Goal: Task Accomplishment & Management: Use online tool/utility

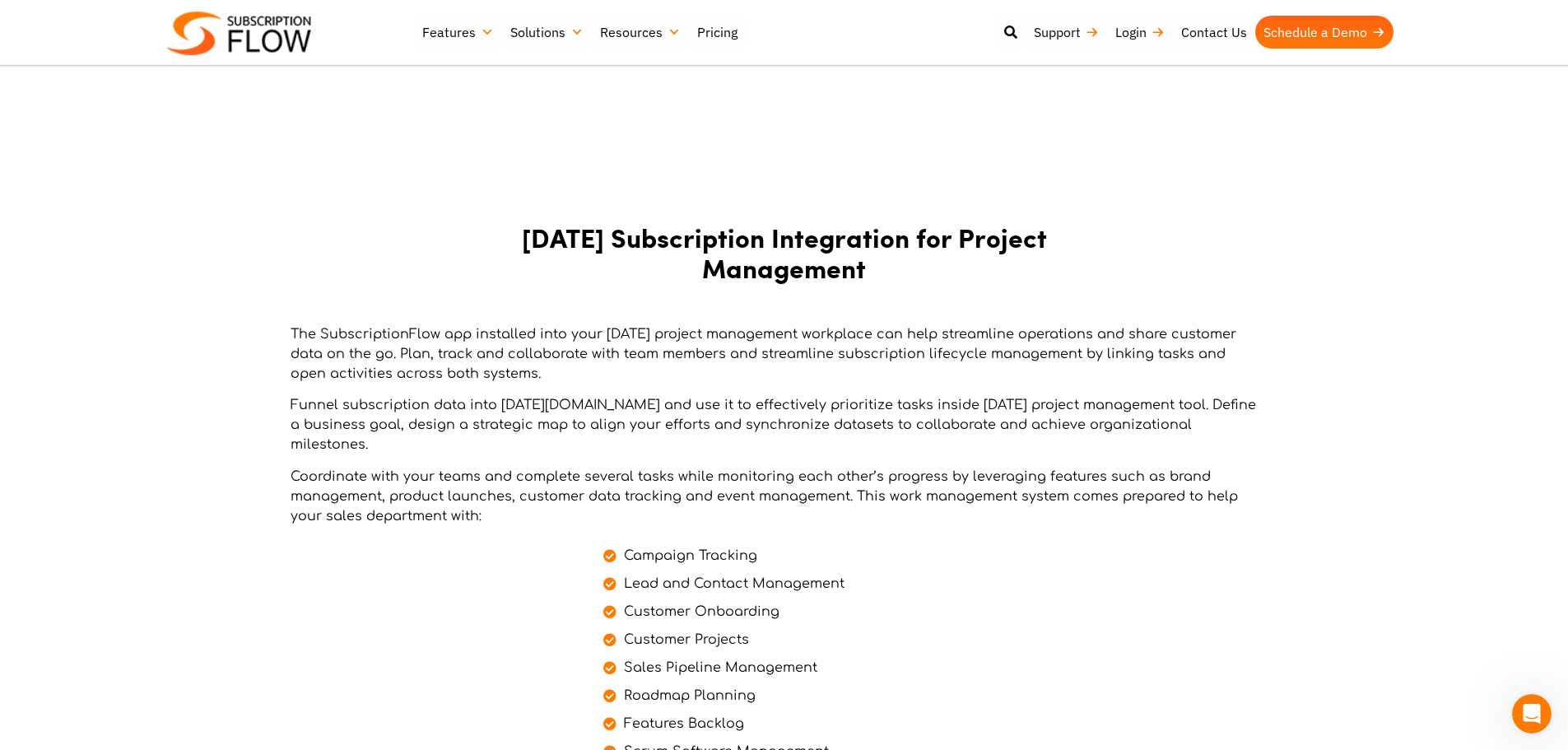
scroll to position [1153, 0]
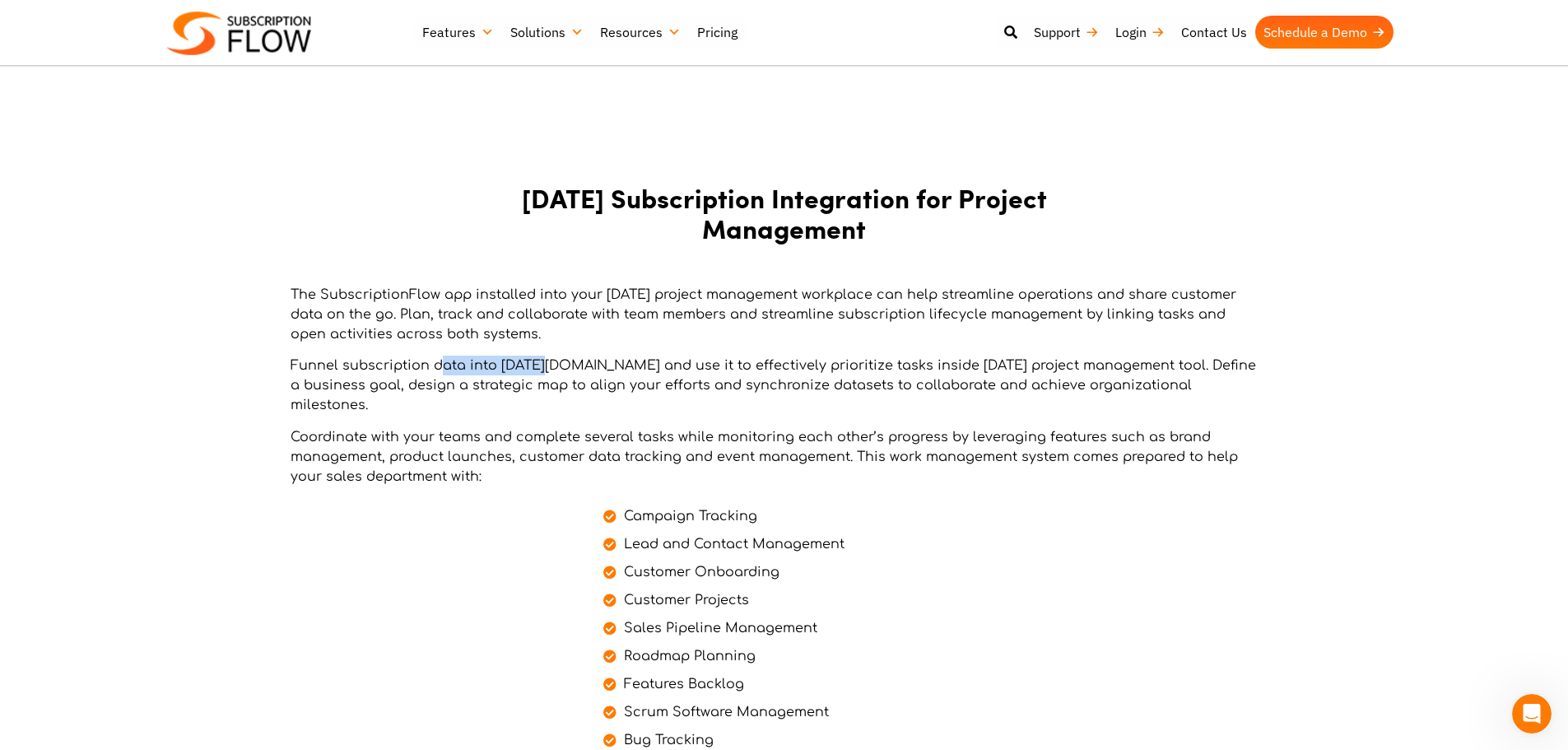
drag, startPoint x: 437, startPoint y: 368, endPoint x: 556, endPoint y: 366, distance: 119.0
click at [556, 366] on p "Funnel subscription data into [DATE][DOMAIN_NAME] and use it to effectively pri…" at bounding box center [774, 385] width 967 height 59
click at [557, 377] on p "Funnel subscription data into [DATE][DOMAIN_NAME] and use it to effectively pri…" at bounding box center [774, 385] width 967 height 59
click at [587, 363] on p "Funnel subscription data into [DATE][DOMAIN_NAME] and use it to effectively pri…" at bounding box center [774, 385] width 967 height 59
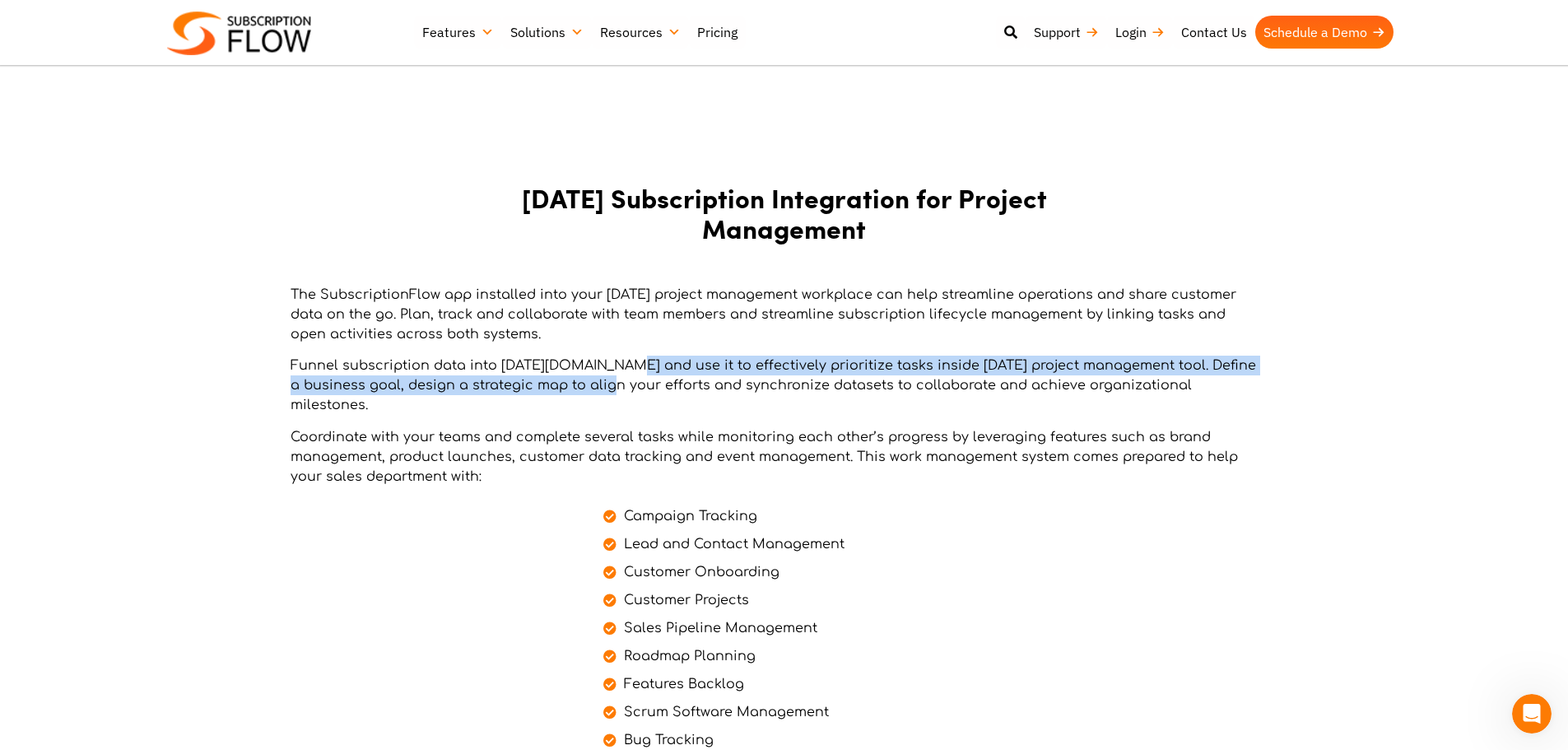
drag, startPoint x: 634, startPoint y: 363, endPoint x: 648, endPoint y: 386, distance: 26.9
click at [648, 386] on p "Funnel subscription data into [DATE][DOMAIN_NAME] and use it to effectively pri…" at bounding box center [774, 385] width 967 height 59
click at [822, 368] on p "Funnel subscription data into [DATE][DOMAIN_NAME] and use it to effectively pri…" at bounding box center [774, 385] width 967 height 59
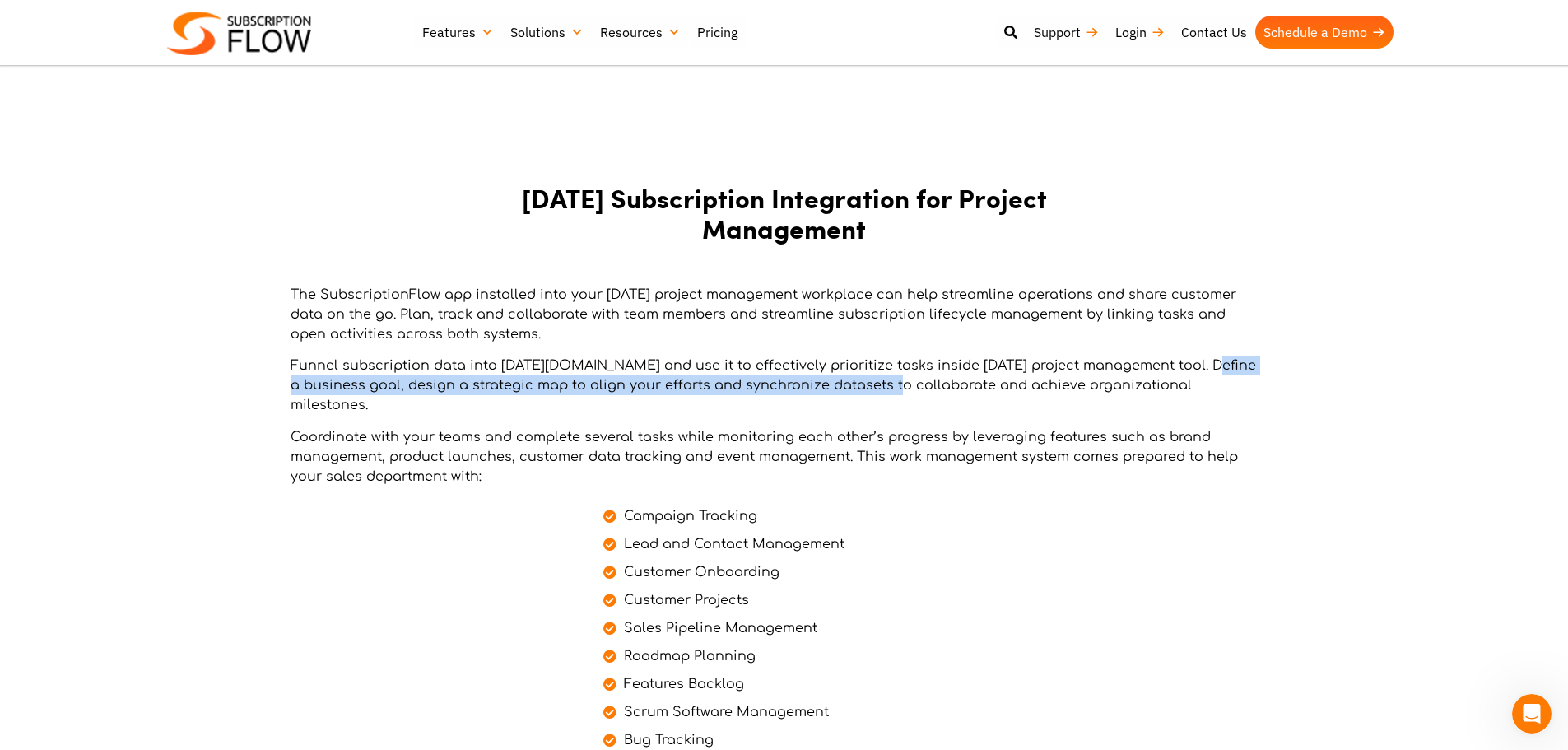
drag, startPoint x: 923, startPoint y: 380, endPoint x: 1206, endPoint y: 364, distance: 283.5
click at [1206, 364] on p "Funnel subscription data into [DATE][DOMAIN_NAME] and use it to effectively pri…" at bounding box center [774, 385] width 967 height 59
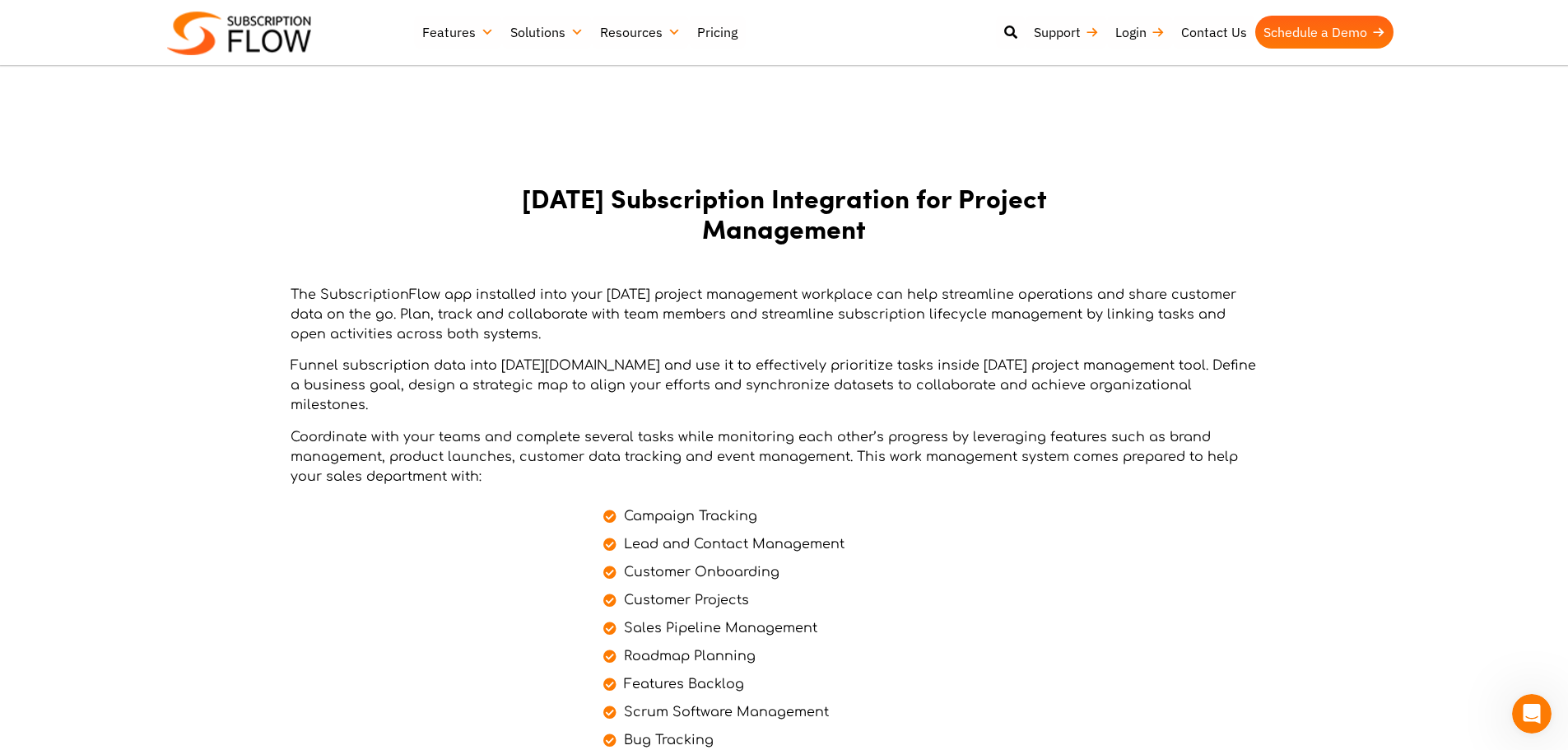
click at [1201, 370] on p "Funnel subscription data into [DATE][DOMAIN_NAME] and use it to effectively pri…" at bounding box center [774, 385] width 967 height 59
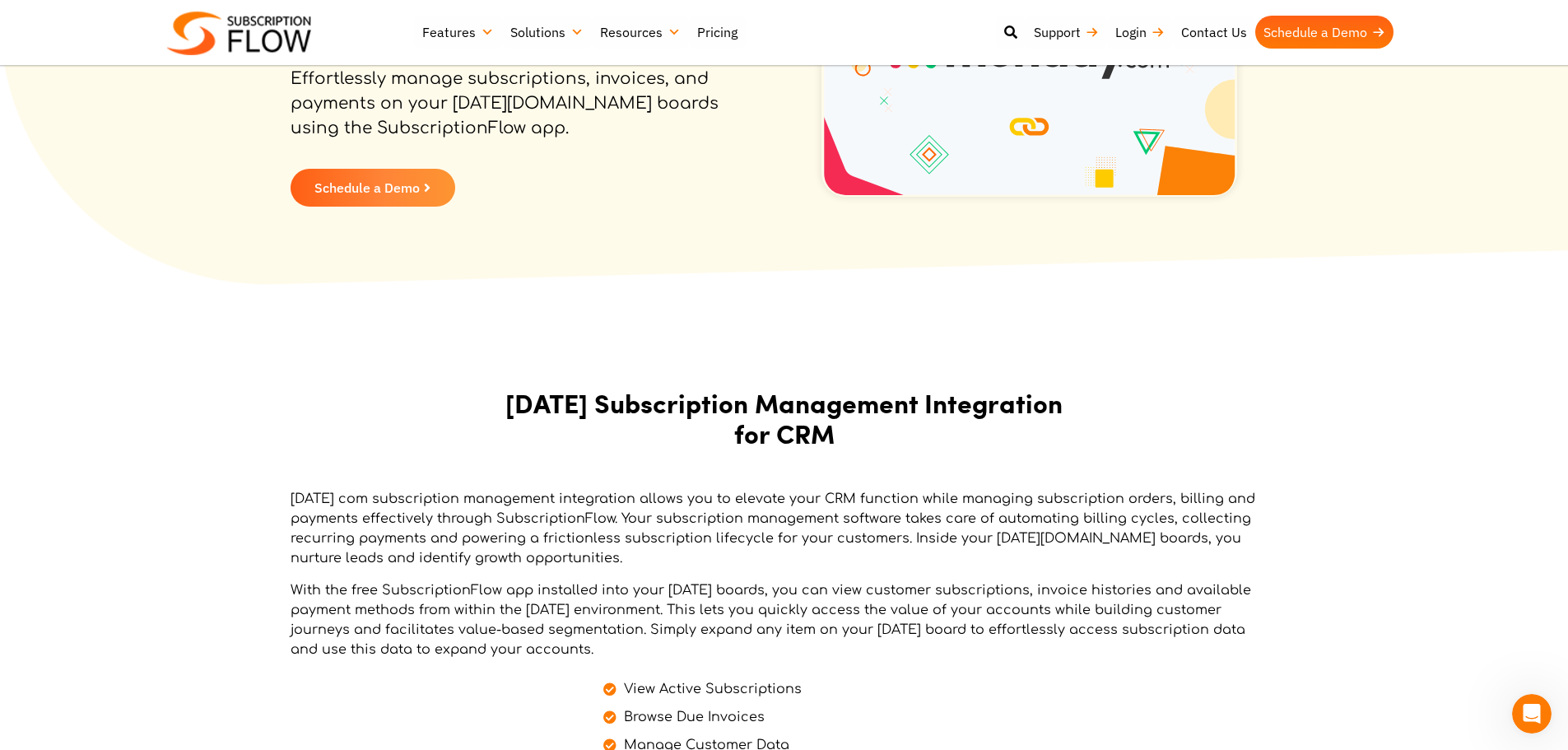
scroll to position [247, 0]
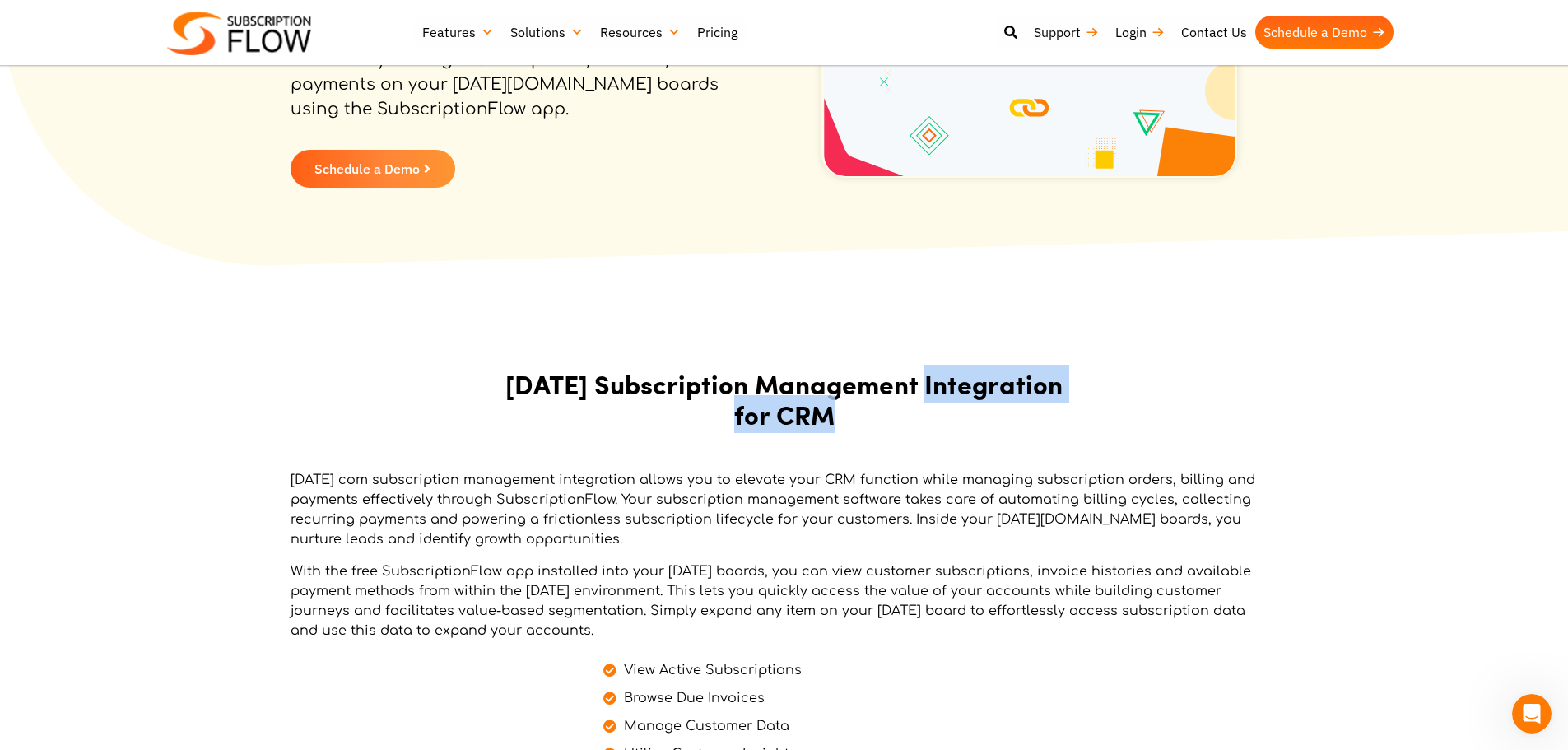
drag, startPoint x: 652, startPoint y: 421, endPoint x: 925, endPoint y: 412, distance: 273.1
click at [925, 412] on h2 "[DATE] Subscription Management Integration for CRM" at bounding box center [784, 399] width 560 height 61
click at [1032, 384] on h2 "[DATE] Subscription Management Integration for CRM" at bounding box center [784, 399] width 560 height 61
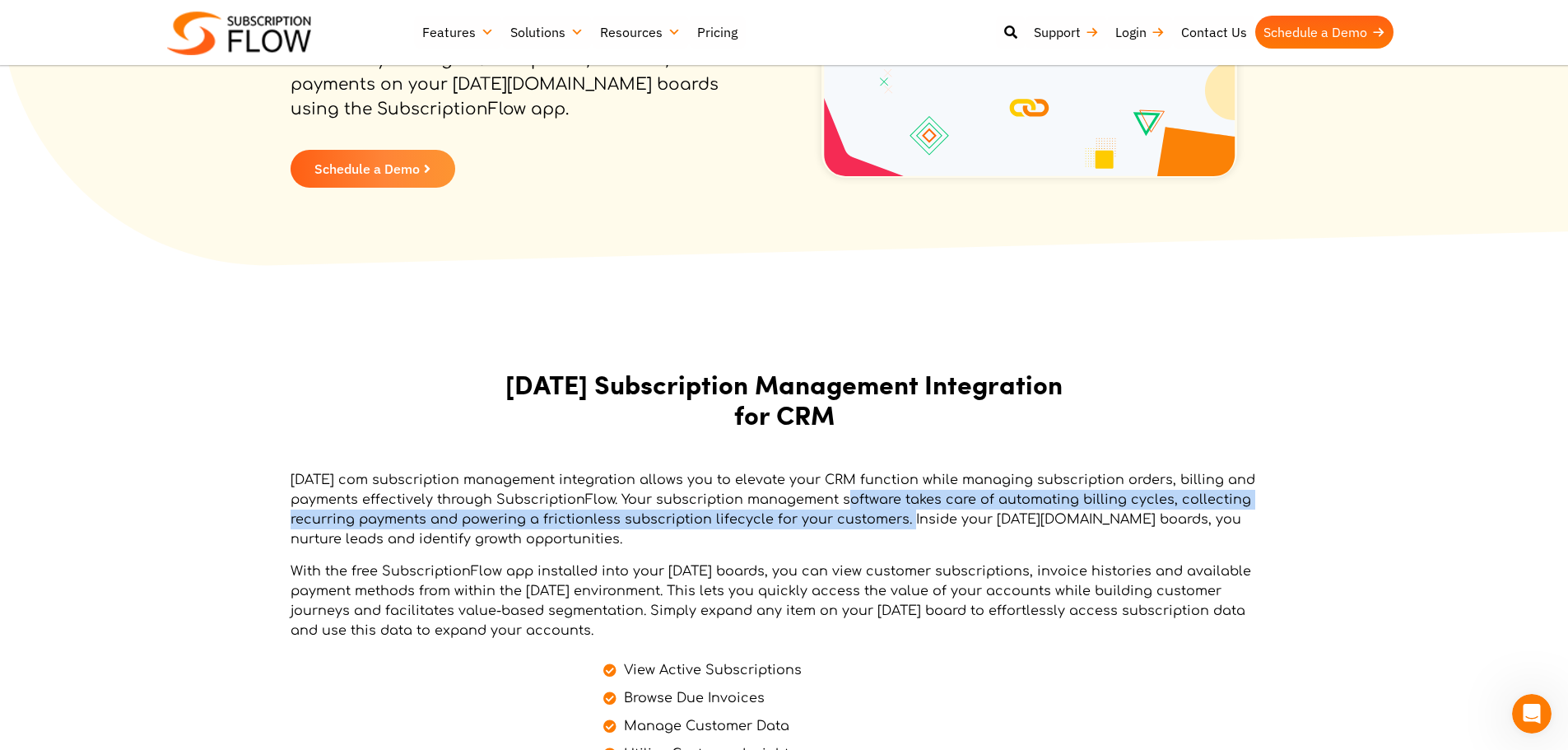
drag, startPoint x: 845, startPoint y: 498, endPoint x: 902, endPoint y: 513, distance: 58.9
click at [902, 513] on p "[DATE] com subscription management integration allows you to elevate your CRM f…" at bounding box center [774, 509] width 967 height 79
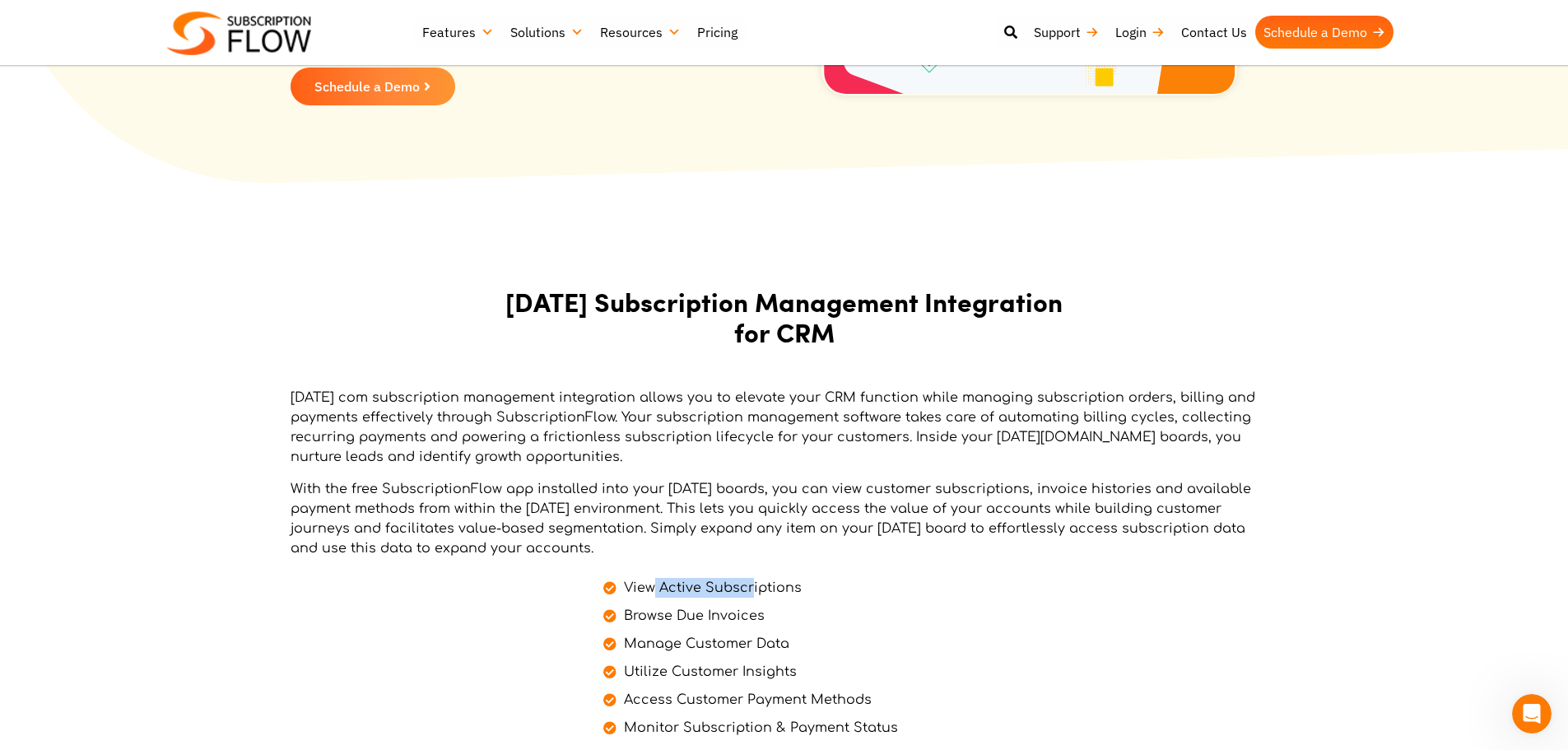
drag, startPoint x: 650, startPoint y: 587, endPoint x: 752, endPoint y: 580, distance: 102.2
click at [752, 580] on span "View Active Subscriptions" at bounding box center [710, 588] width 182 height 20
click at [716, 613] on span "Browse Due Invoices" at bounding box center [692, 616] width 145 height 20
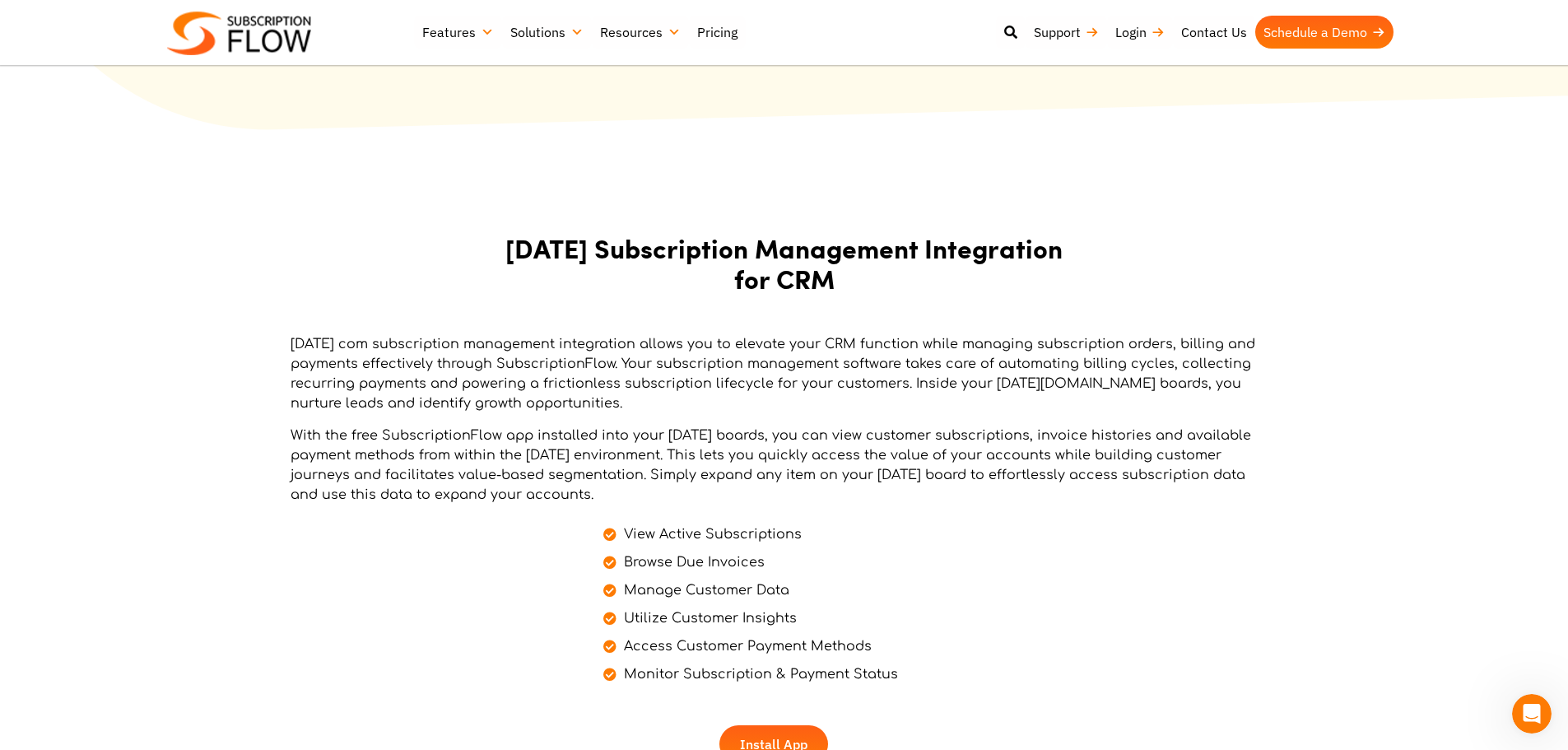
scroll to position [412, 0]
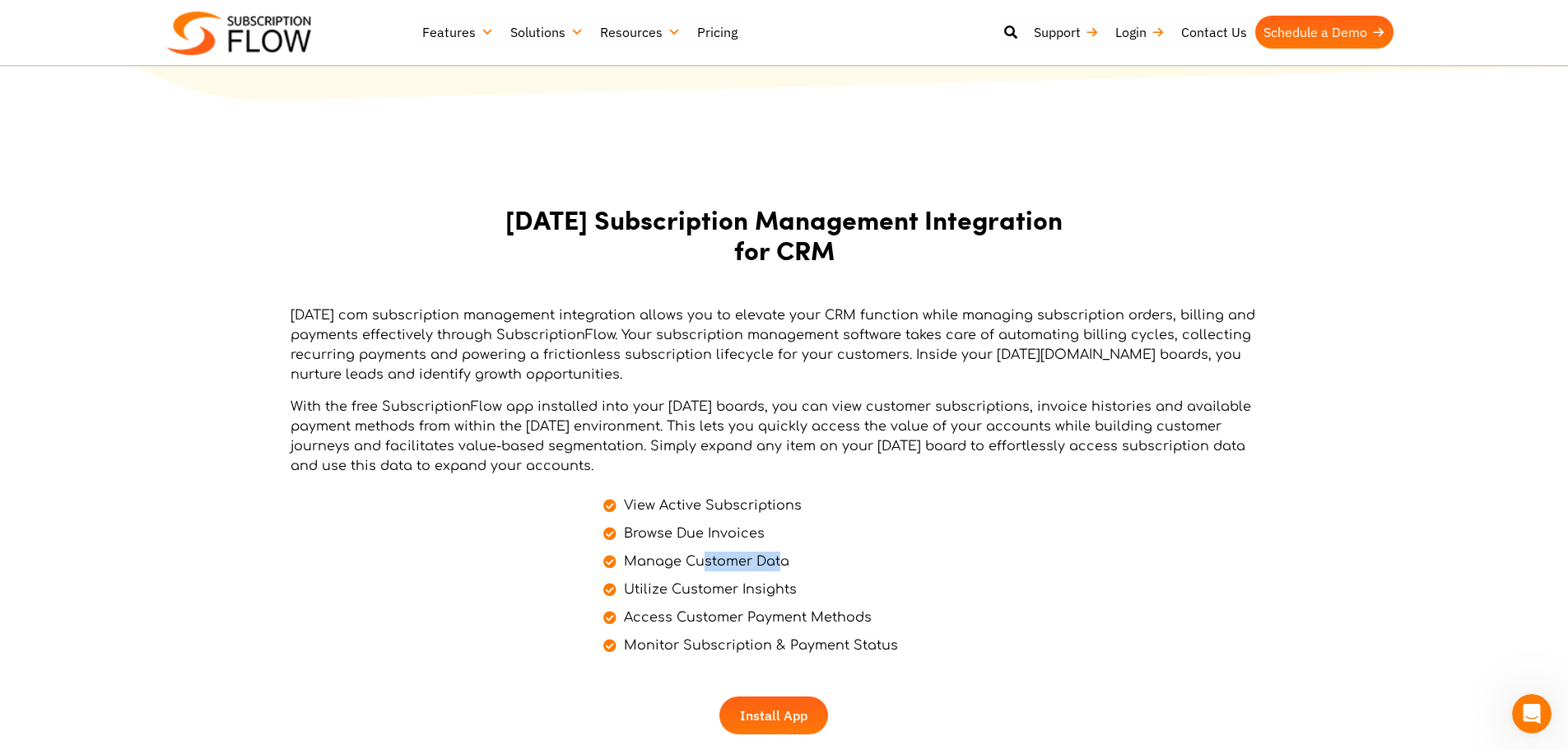
drag, startPoint x: 706, startPoint y: 563, endPoint x: 784, endPoint y: 562, distance: 78.0
click at [784, 562] on span "Manage Customer Data" at bounding box center [704, 562] width 169 height 20
drag, startPoint x: 676, startPoint y: 586, endPoint x: 794, endPoint y: 586, distance: 118.0
click at [794, 586] on span "Utilize Customer Insights" at bounding box center [707, 590] width 177 height 20
drag, startPoint x: 645, startPoint y: 615, endPoint x: 885, endPoint y: 610, distance: 240.1
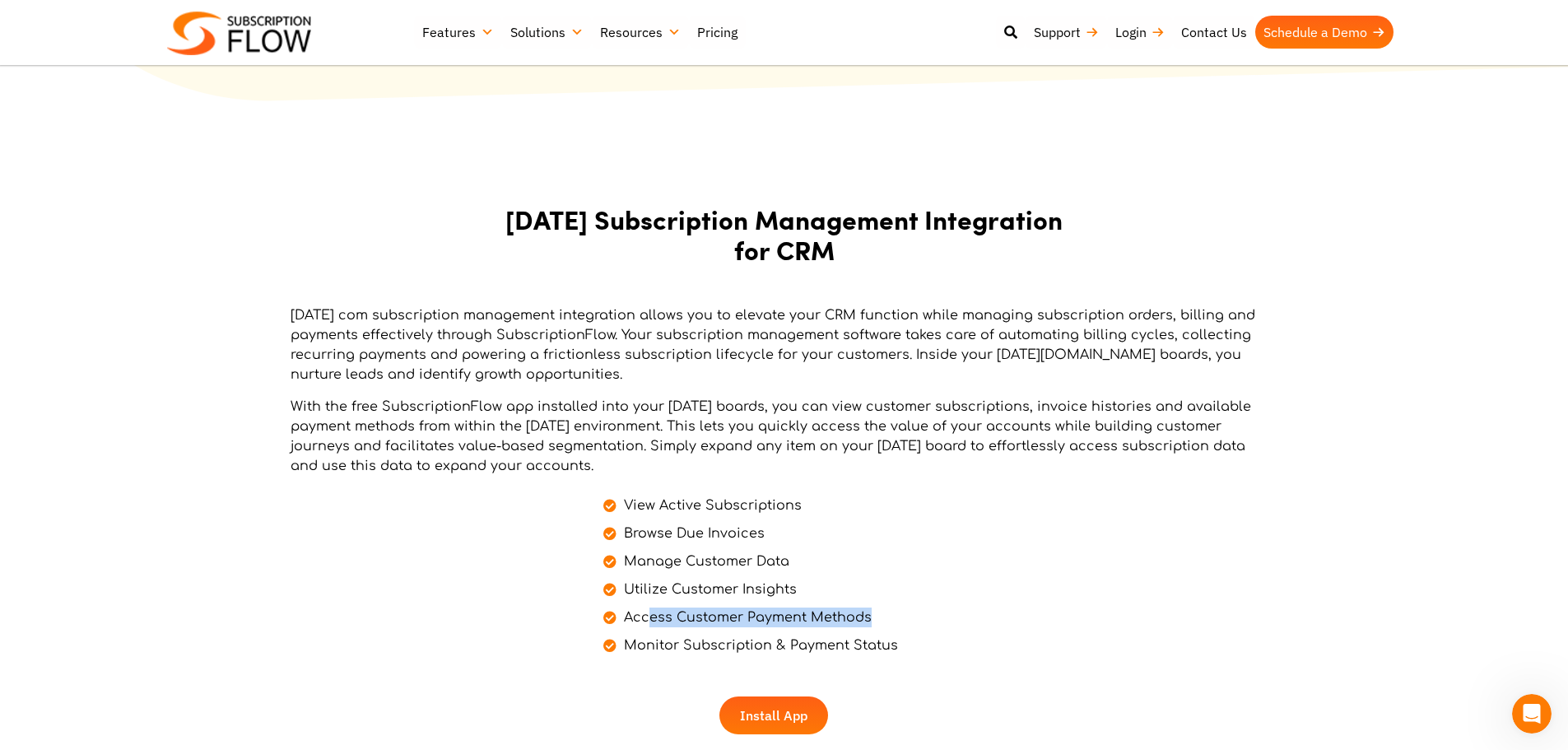
click at [885, 610] on li "Access Customer Payment Methods" at bounding box center [930, 614] width 654 height 28
click at [1048, 563] on li "Manage Customer Data" at bounding box center [930, 558] width 654 height 28
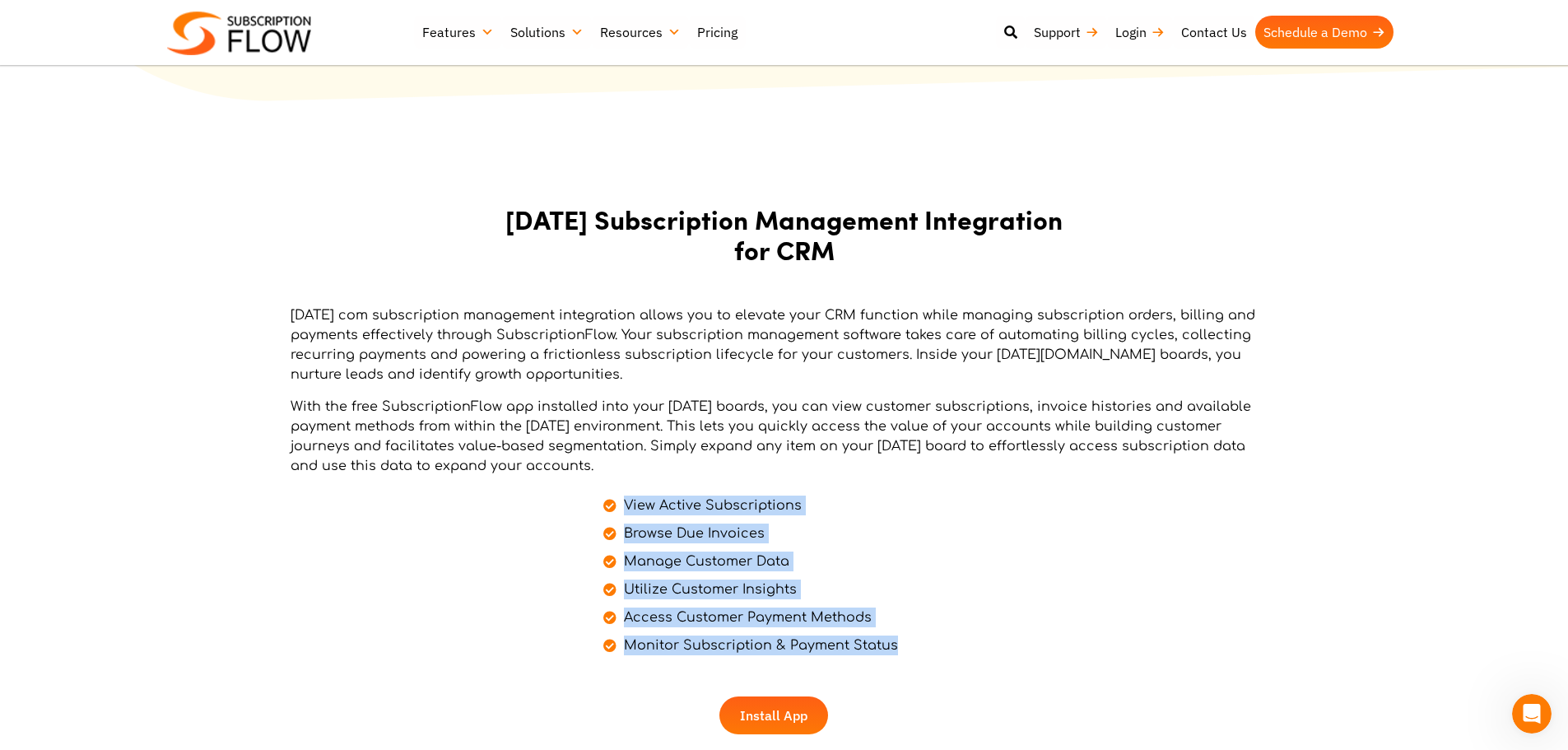
drag, startPoint x: 893, startPoint y: 655, endPoint x: 629, endPoint y: 499, distance: 306.6
click at [608, 508] on div "[DATE] com subscription management integration allows you to elevate your CRM f…" at bounding box center [784, 519] width 988 height 429
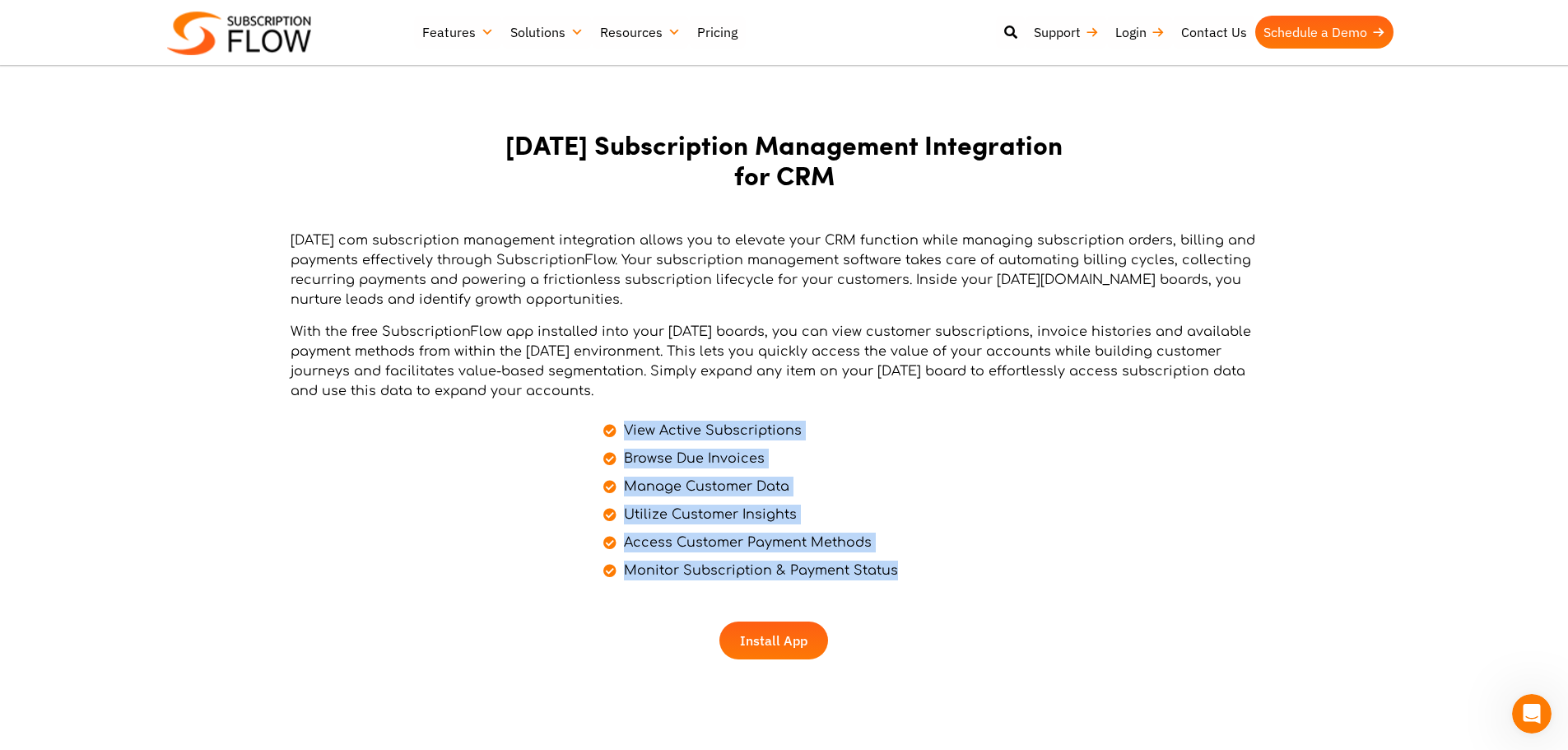
scroll to position [577, 0]
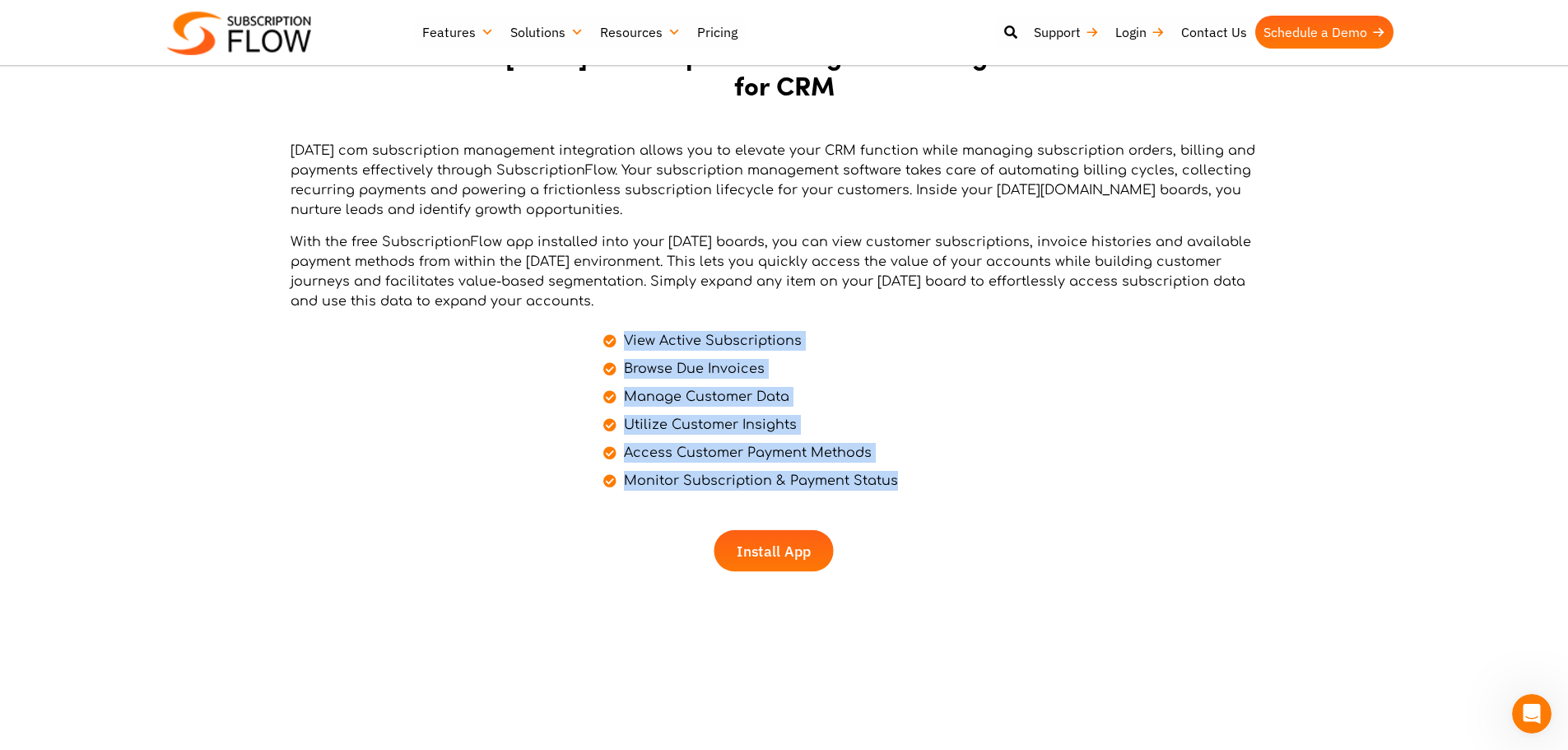
click at [779, 548] on span "Install App" at bounding box center [773, 551] width 74 height 15
